Goal: Information Seeking & Learning: Learn about a topic

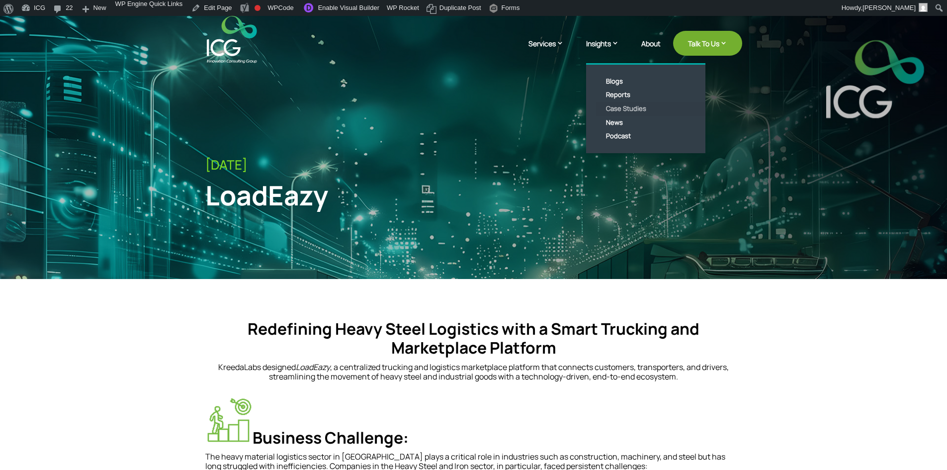
click at [625, 110] on link "Case Studies" at bounding box center [653, 109] width 114 height 14
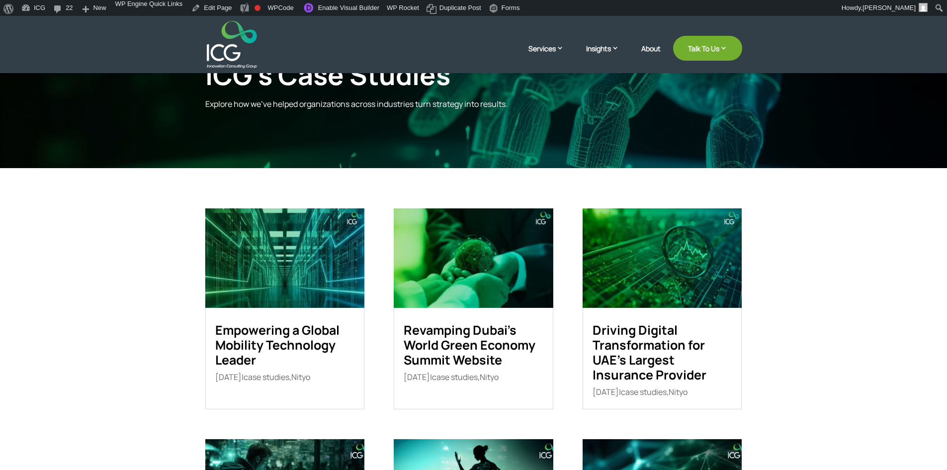
scroll to position [99, 0]
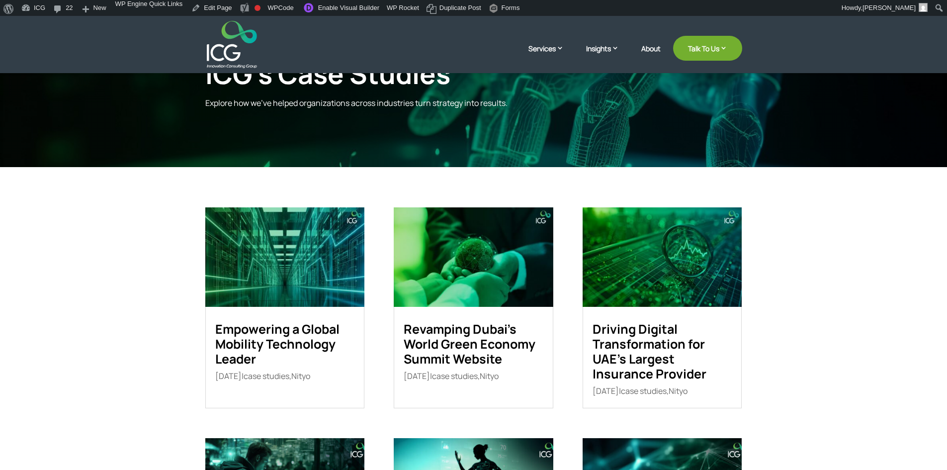
click at [447, 320] on link "Revamping Dubai’s World Green Economy Summit Website" at bounding box center [470, 343] width 132 height 47
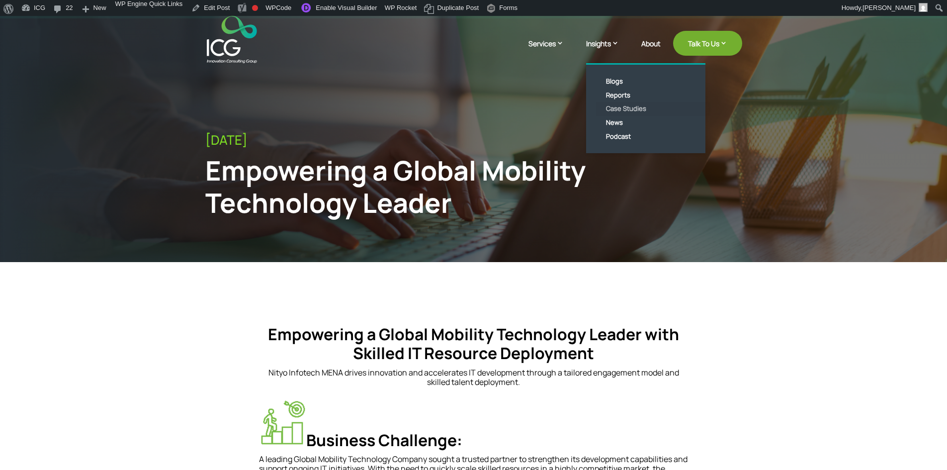
click at [625, 108] on link "Case Studies" at bounding box center [653, 109] width 114 height 14
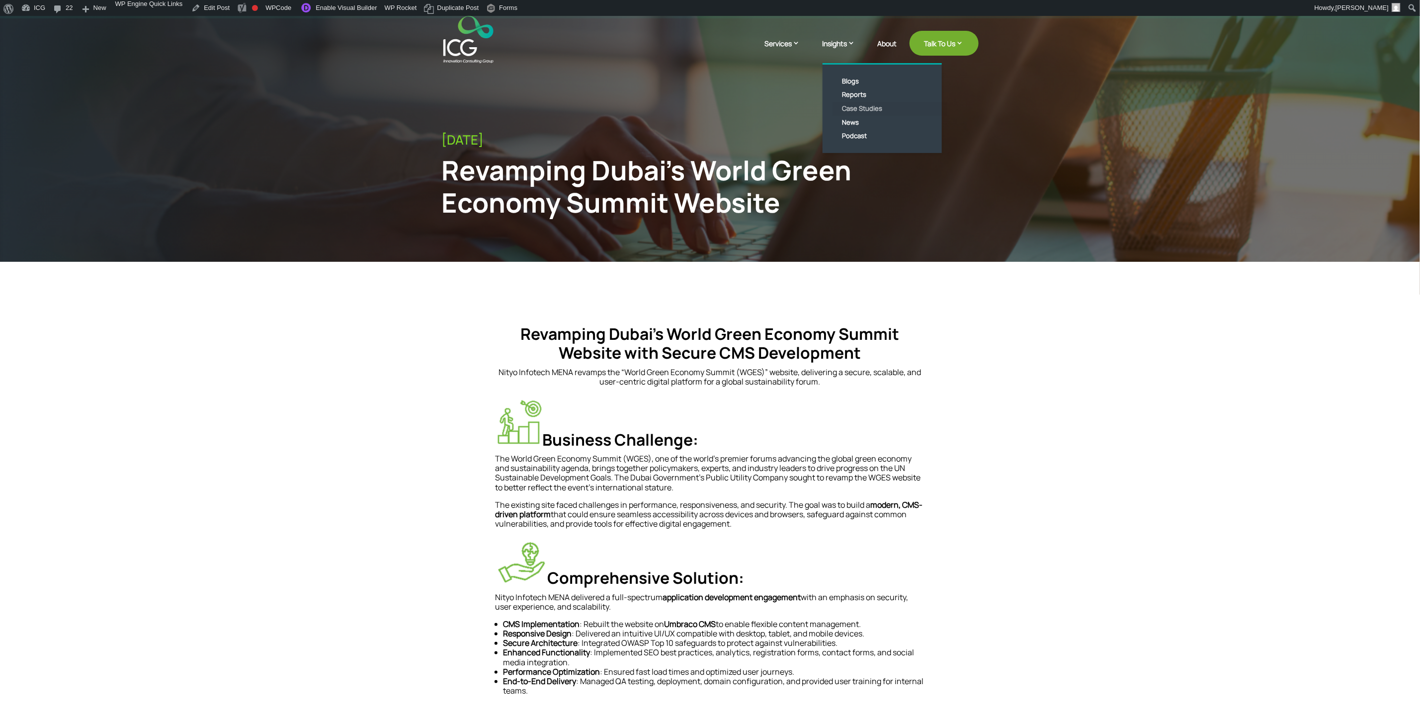
click at [855, 107] on link "Case Studies" at bounding box center [890, 109] width 114 height 14
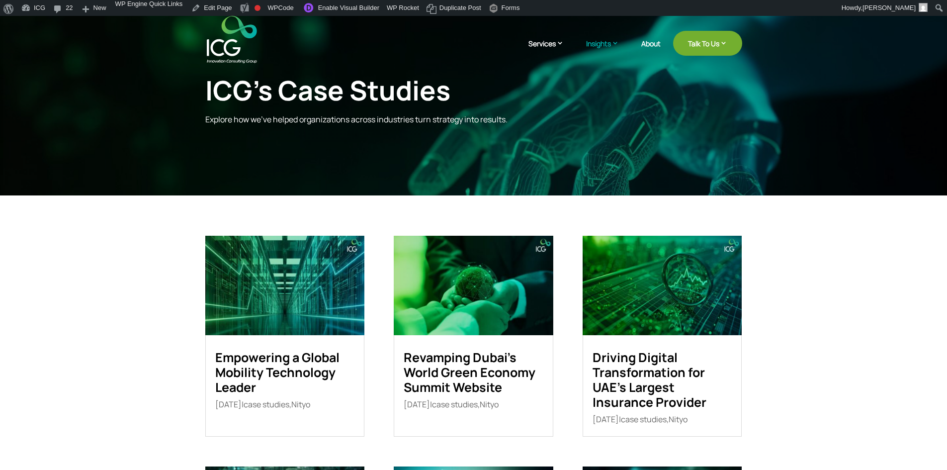
scroll to position [99, 0]
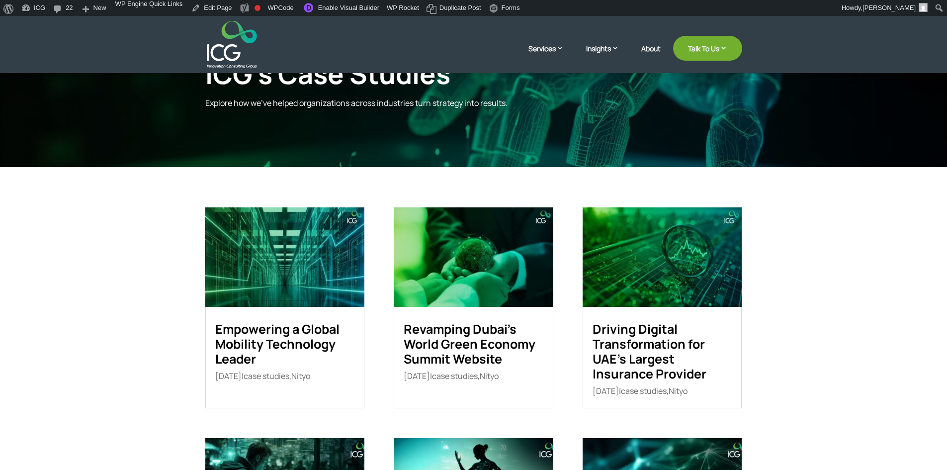
click at [620, 331] on link "Driving Digital Transformation for UAE’s Largest Insurance Provider" at bounding box center [649, 351] width 114 height 62
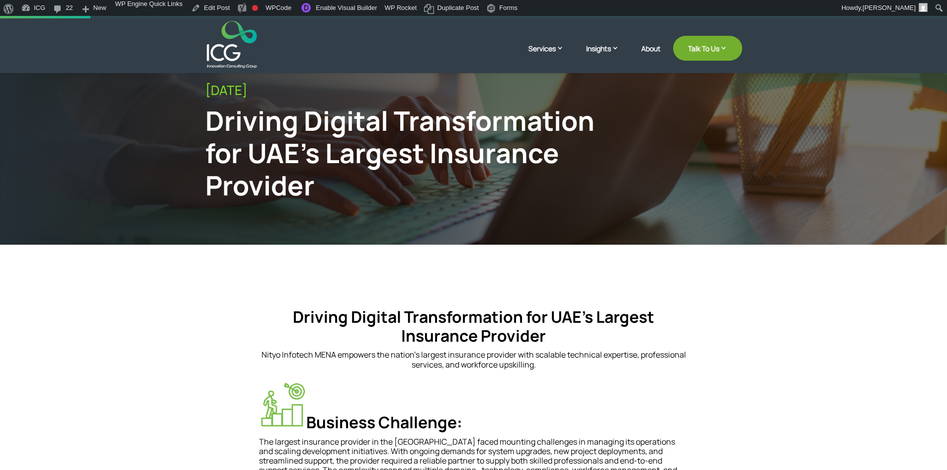
scroll to position [249, 0]
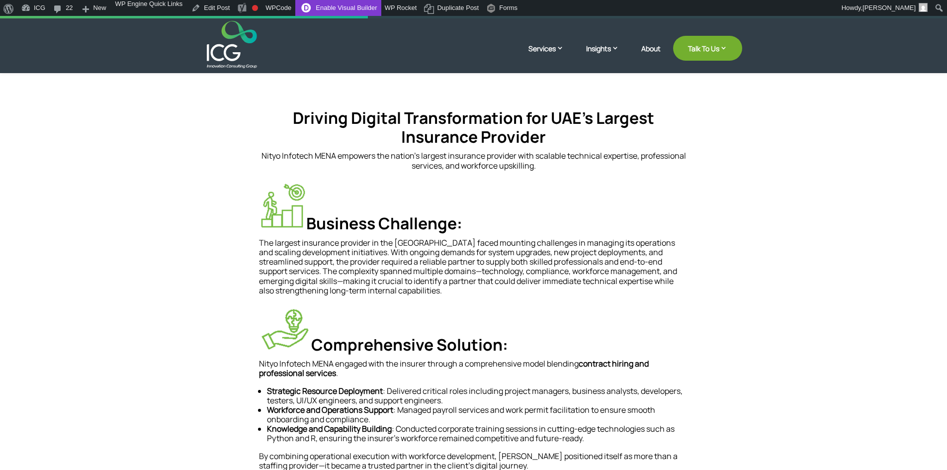
click at [326, 6] on link "Enable Visual Builder" at bounding box center [337, 8] width 85 height 16
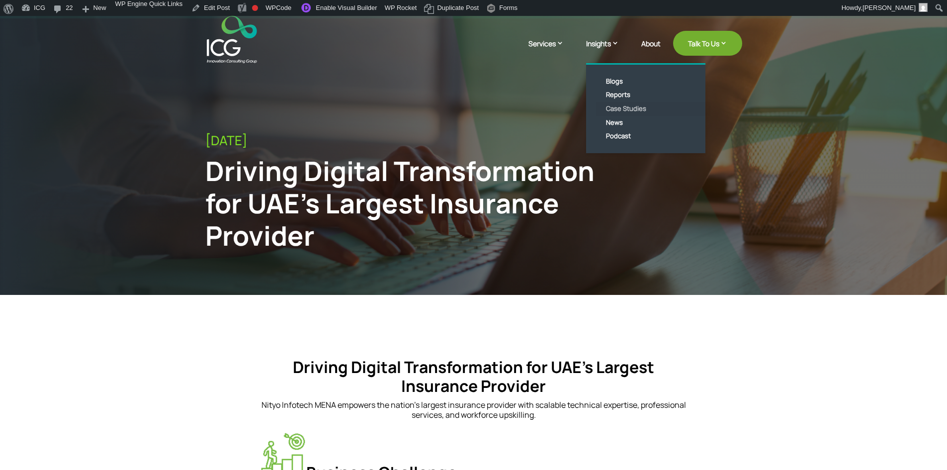
drag, startPoint x: 623, startPoint y: 107, endPoint x: 610, endPoint y: 109, distance: 13.1
click at [610, 109] on link "Case Studies" at bounding box center [653, 109] width 114 height 14
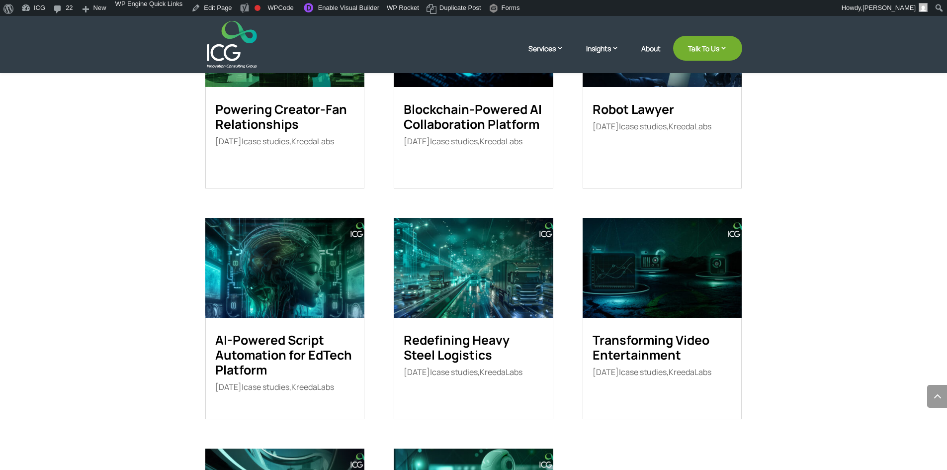
scroll to position [681, 0]
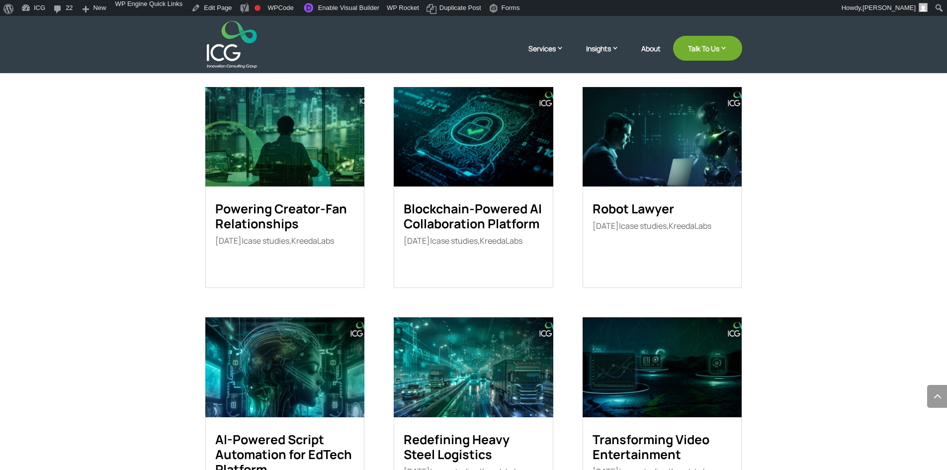
click at [672, 149] on img at bounding box center [662, 136] width 159 height 99
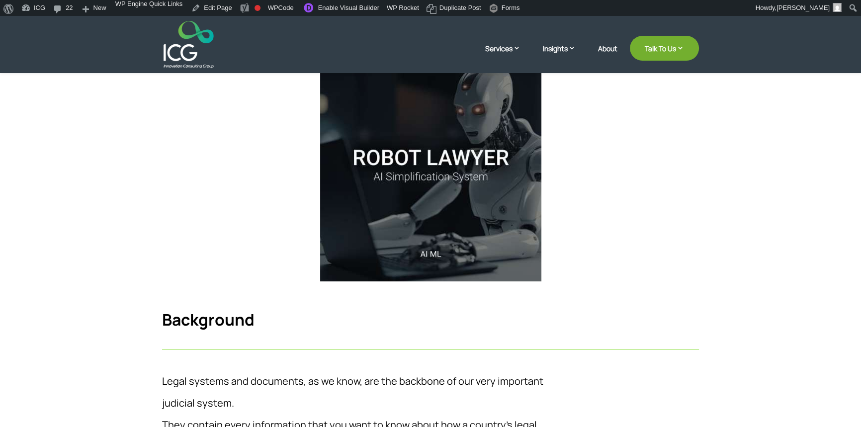
scroll to position [326, 0]
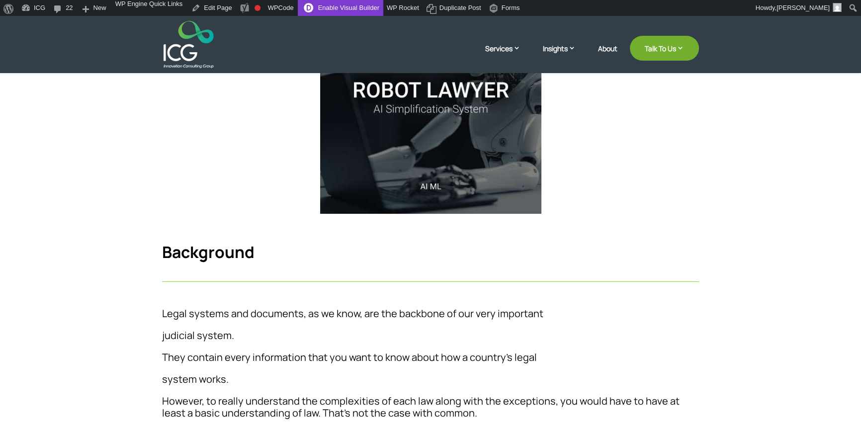
click at [331, 10] on link "Enable Visual Builder" at bounding box center [340, 8] width 85 height 16
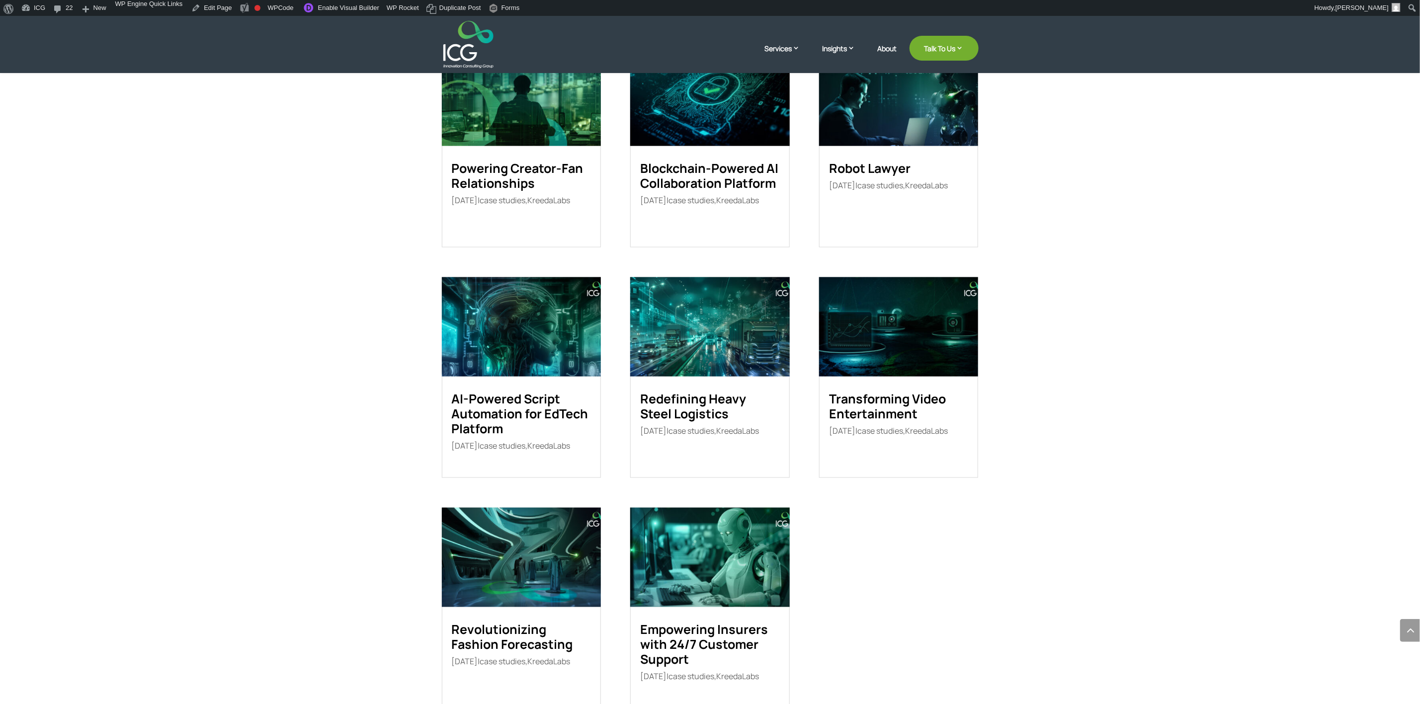
scroll to position [746, 0]
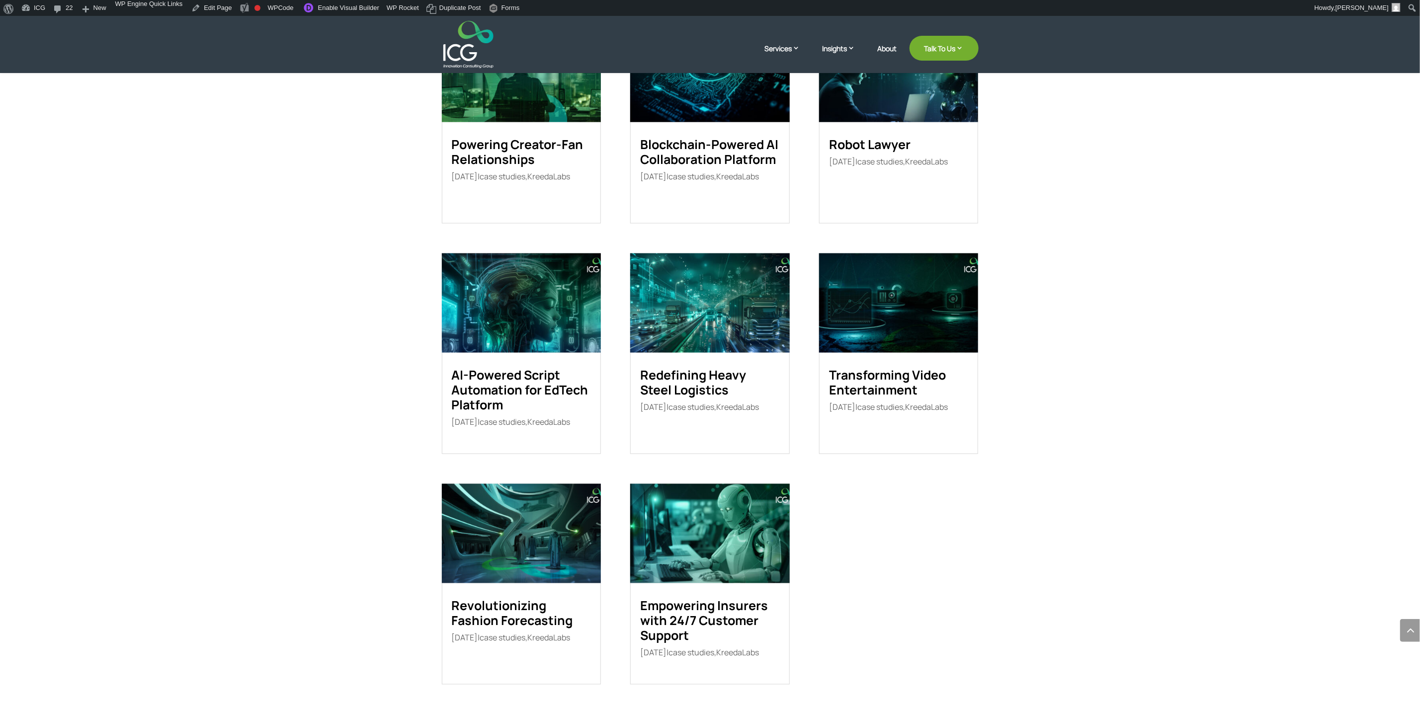
click at [499, 556] on img at bounding box center [521, 533] width 159 height 99
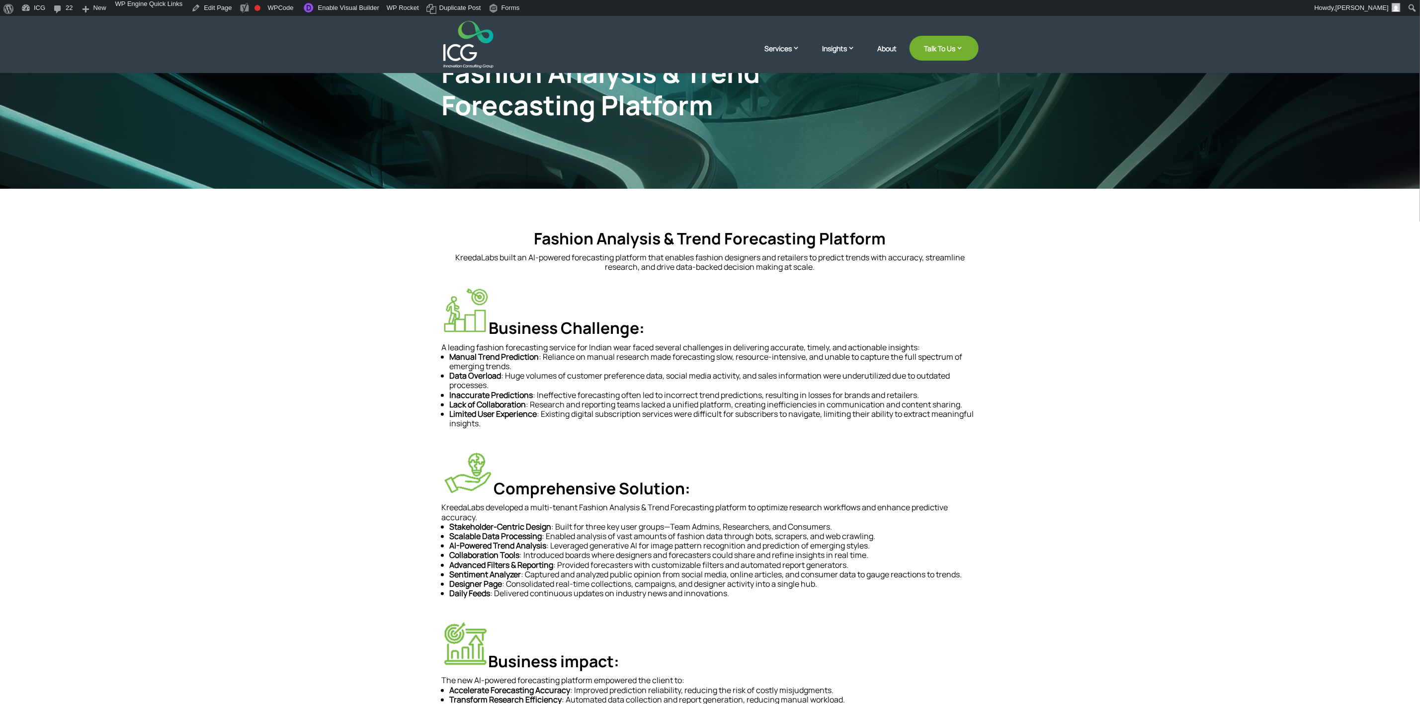
scroll to position [149, 0]
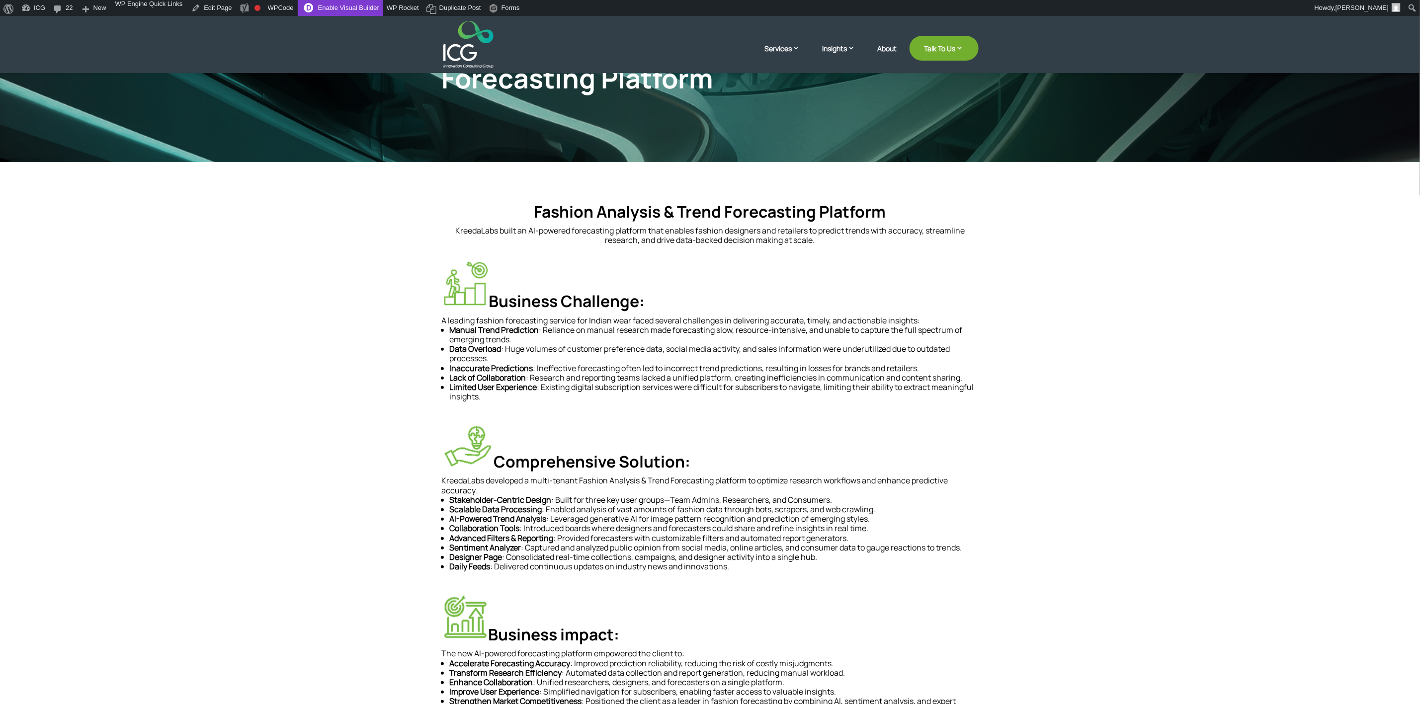
click at [358, 4] on link "Enable Visual Builder" at bounding box center [340, 8] width 85 height 16
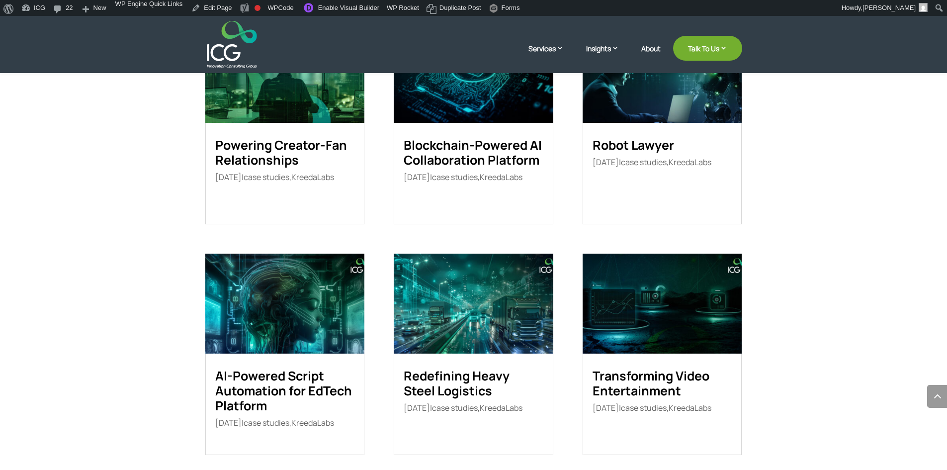
scroll to position [731, 0]
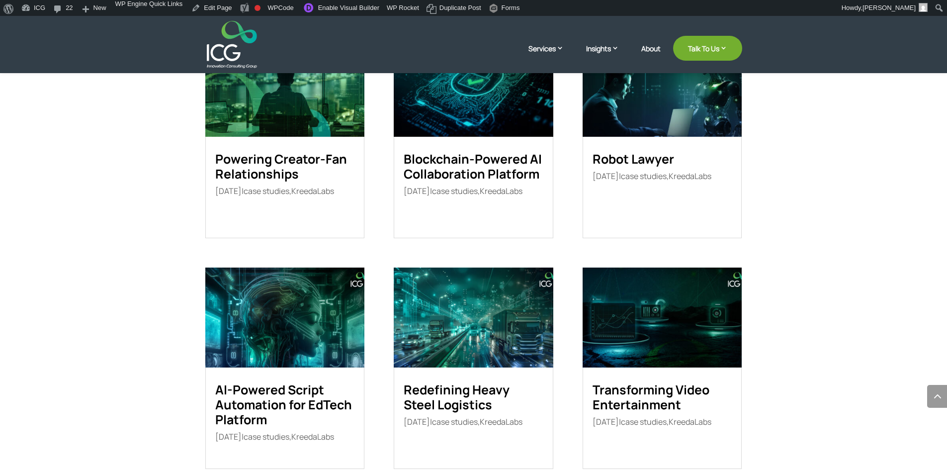
click at [315, 152] on link "Powering Creator-Fan Relationships" at bounding box center [281, 166] width 132 height 32
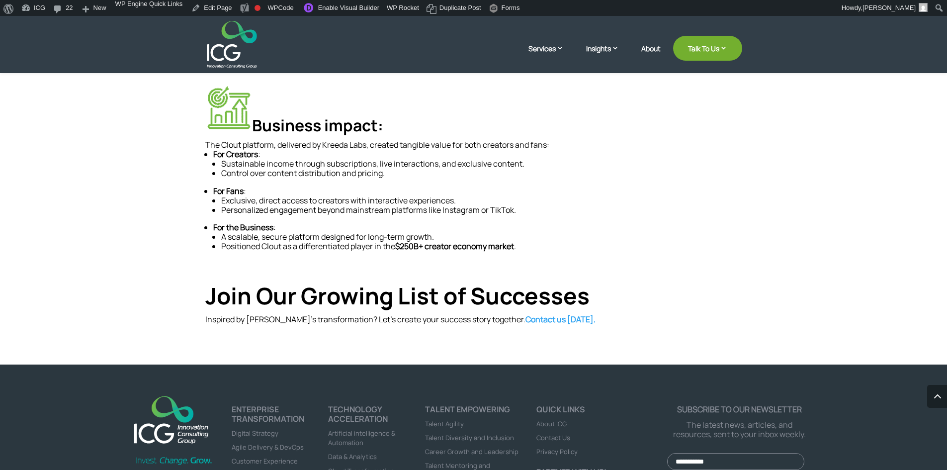
scroll to position [743, 0]
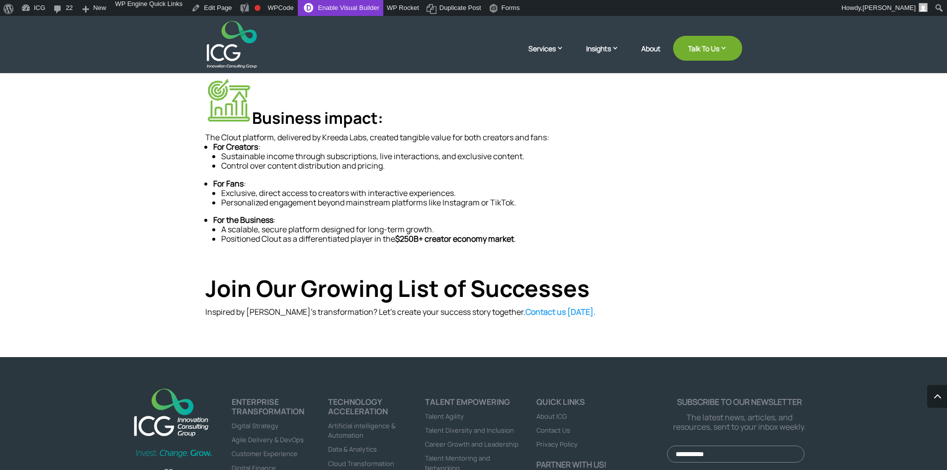
click at [338, 10] on link "Enable Visual Builder" at bounding box center [340, 8] width 85 height 16
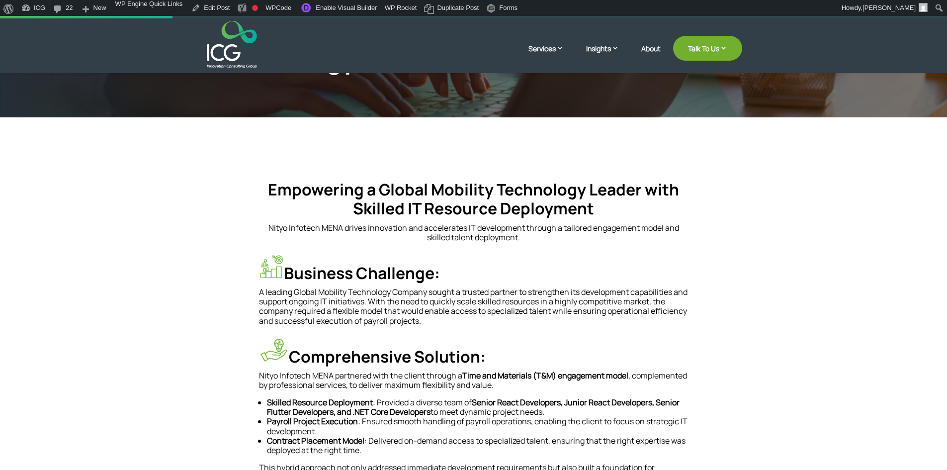
scroll to position [99, 0]
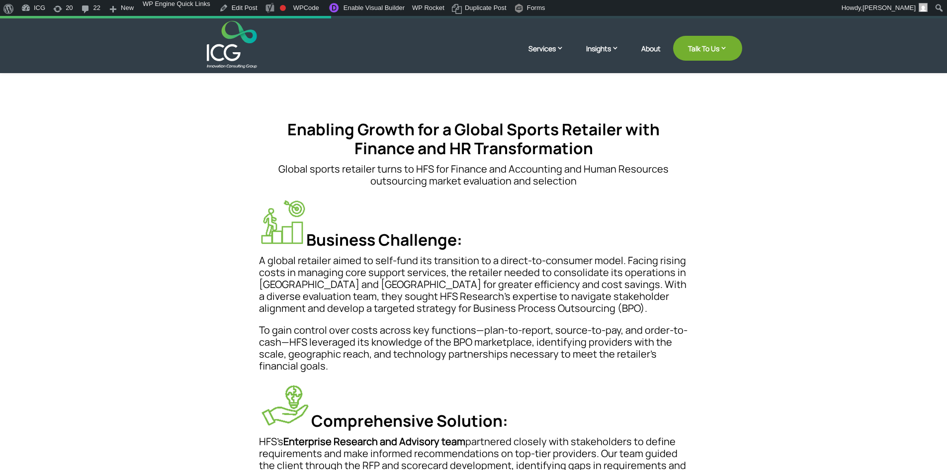
scroll to position [149, 0]
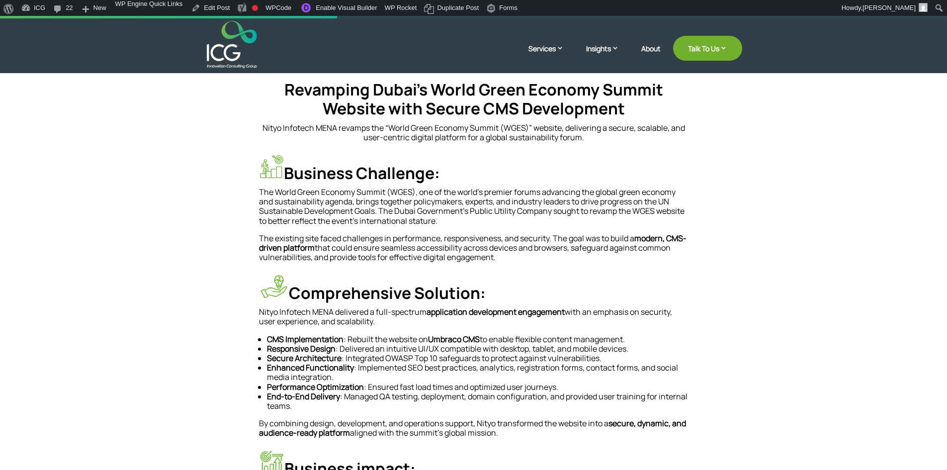
scroll to position [199, 0]
